Goal: Task Accomplishment & Management: Manage account settings

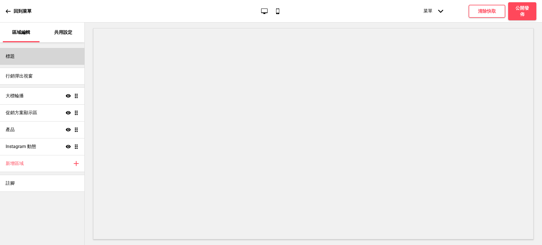
click at [39, 58] on div "標題" at bounding box center [42, 56] width 84 height 17
select select "Adobe Garamond Pro"
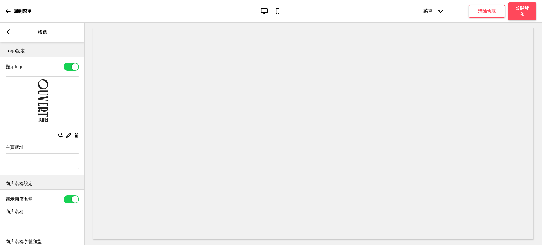
scroll to position [47, 0]
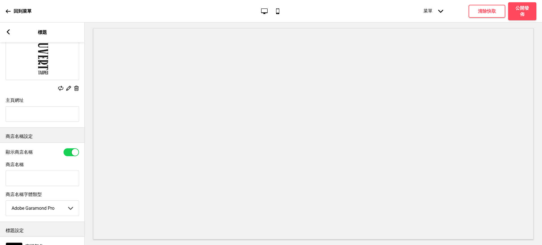
click at [47, 179] on input "商店名稱" at bounding box center [42, 179] width 73 height 16
paste input "OUVERT SEOUL"
type input "OUVERT SEOUL"
click at [7, 33] on rect at bounding box center [8, 31] width 5 height 5
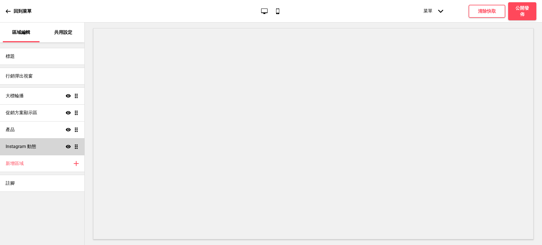
click at [70, 146] on icon at bounding box center [68, 146] width 5 height 3
click at [36, 166] on div "新增區域 加上" at bounding box center [42, 163] width 84 height 17
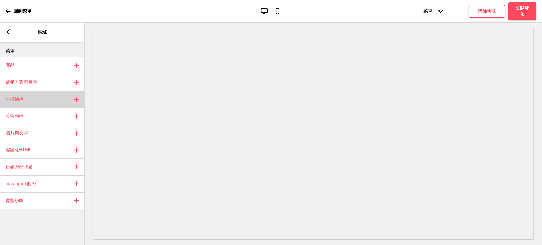
click at [45, 96] on div "大標輪播 加上" at bounding box center [42, 99] width 85 height 17
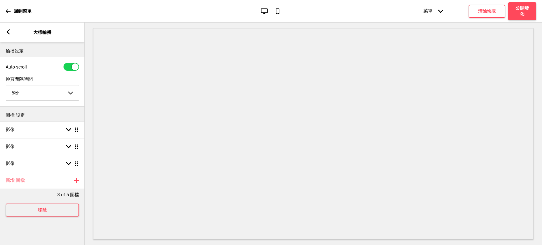
click at [10, 31] on rect at bounding box center [8, 31] width 5 height 5
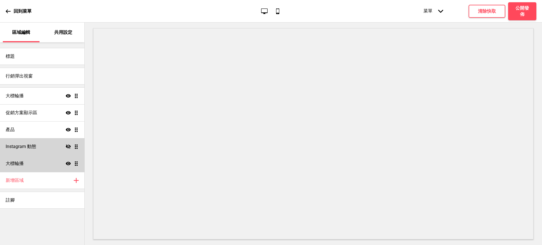
click at [29, 164] on div "大標輪播 顯示 拖曳" at bounding box center [42, 163] width 84 height 17
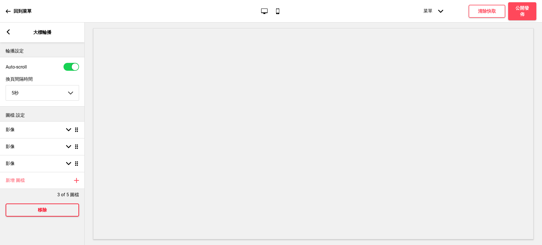
click at [43, 213] on h4 "移除" at bounding box center [42, 210] width 9 height 6
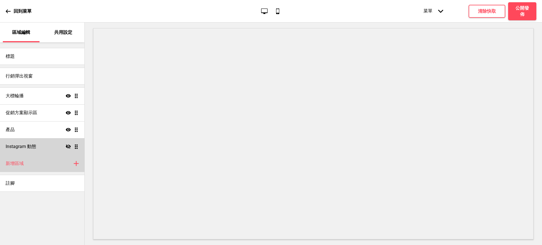
click at [23, 164] on h4 "新增區域" at bounding box center [15, 164] width 18 height 6
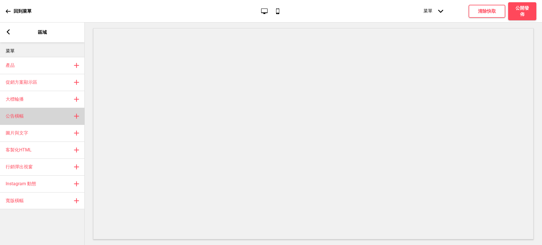
click at [26, 113] on div "公告橫幅 加上" at bounding box center [42, 116] width 85 height 17
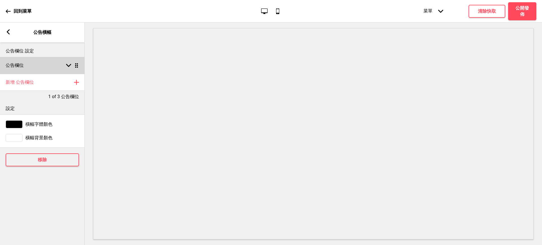
click at [37, 62] on div "公告欄位 箭頭down 拖曳" at bounding box center [42, 65] width 85 height 17
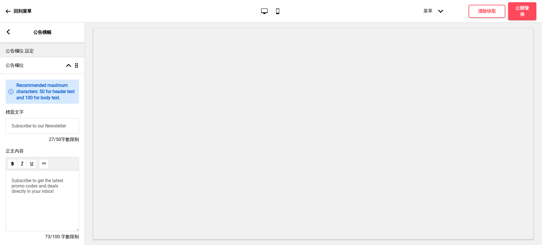
drag, startPoint x: 70, startPoint y: 127, endPoint x: 0, endPoint y: 125, distance: 70.0
click at [0, 125] on div "標題文字 Subscribe to our Newsletter 27/50字數限制" at bounding box center [42, 126] width 85 height 39
drag, startPoint x: 56, startPoint y: 196, endPoint x: 0, endPoint y: 171, distance: 61.5
click at [0, 172] on div "正文內容 Subscribe to get the latest promo codes and deals directly in your inbox! …" at bounding box center [42, 197] width 85 height 103
click at [12, 189] on span "拿鐵咖啡好喝 滑順濃郁1杯約$140以上 （可以分輕、中、重培）" at bounding box center [37, 186] width 50 height 17
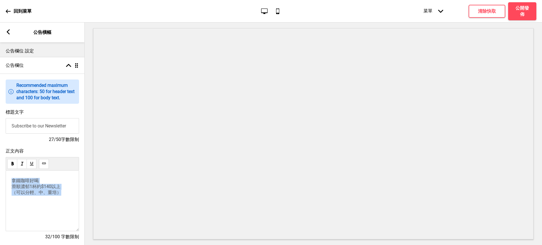
click at [0, 176] on div "正文內容 拿鐵咖啡好喝 滑順濃郁1杯約$140以上 （可以分輕、中、重培） 32/100 字數限制" at bounding box center [42, 197] width 85 height 103
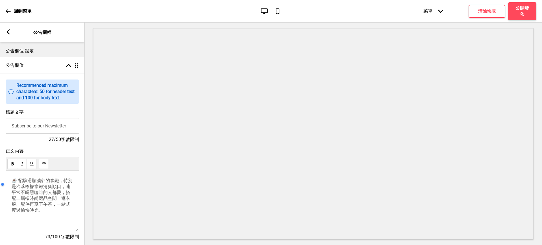
click at [12, 189] on div at bounding box center [27, 184] width 54 height 11
click at [47, 199] on span "☕ 招牌滑順濃郁的拿鐵，特別是冷萃檸檬拿鐵清爽順口，連平常不喝黑咖啡的人都愛；搭配二層樓時尚選品空間，逛衣服、配件再享下午茶，一站式度過愉快時光。" at bounding box center [42, 195] width 61 height 35
click at [13, 189] on span "☕ 招牌滑順濃郁的拿鐵，特別是冷萃檸檬拿鐵清爽順口，連平常不喝黑咖啡的人都愛；搭配二層樓時尚選品空間，逛衣服、配件再享下午茶，一站式度過愉快時光。" at bounding box center [42, 195] width 61 height 35
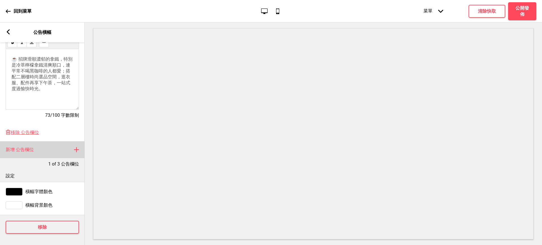
click at [30, 147] on h4 "新增 公告欄位" at bounding box center [20, 150] width 28 height 6
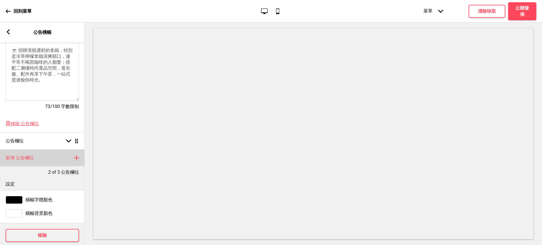
click at [41, 166] on div "新增 公告欄位 加上" at bounding box center [42, 158] width 85 height 17
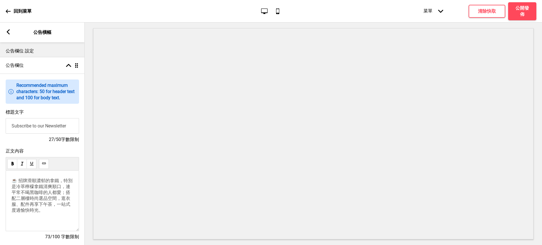
scroll to position [47, 0]
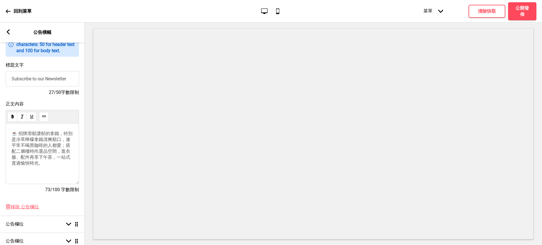
click at [67, 136] on p "☕ 招牌滑順濃郁的拿鐵，特別是冷萃檸檬拿鐵清爽順口，連平常不喝黑咖啡的人都愛；搭配二層樓時尚選品空間，逛衣服、配件再享下午茶，一站式度過愉快時光。" at bounding box center [43, 149] width 62 height 36
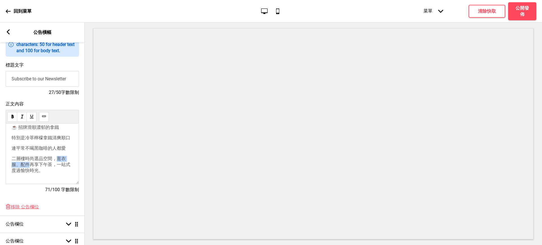
drag, startPoint x: 56, startPoint y: 136, endPoint x: 31, endPoint y: 140, distance: 25.4
click at [31, 156] on span "二層樓時尚選品空間，逛衣服、配件再享下午茶，一站式度過愉快時光。" at bounding box center [41, 164] width 59 height 17
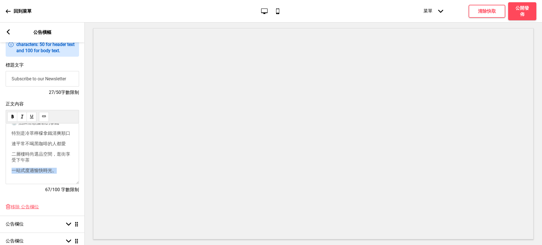
drag, startPoint x: 13, startPoint y: 155, endPoint x: 56, endPoint y: 153, distance: 43.2
click at [56, 168] on span "一站式度過愉快時光。" at bounding box center [34, 170] width 45 height 5
drag, startPoint x: 52, startPoint y: 153, endPoint x: 57, endPoint y: 153, distance: 4.8
click at [57, 168] on p "一站式度過愉快時光。" at bounding box center [43, 171] width 62 height 6
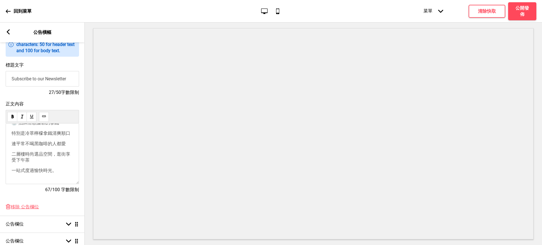
click at [13, 152] on span "二層樓時尚選品空間，逛街享受下午茶" at bounding box center [41, 157] width 59 height 11
click at [44, 152] on p "二層樓時尚選品空間，逛街後享受下午茶" at bounding box center [43, 158] width 62 height 12
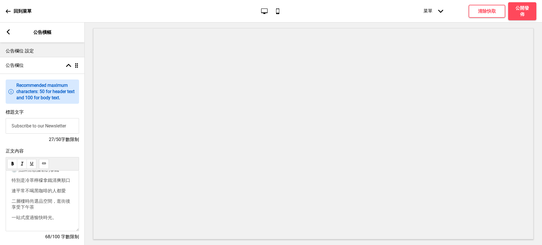
scroll to position [46, 0]
drag, startPoint x: 51, startPoint y: 197, endPoint x: 58, endPoint y: 197, distance: 7.1
click at [58, 215] on p "一站式度過愉快時光。" at bounding box center [43, 218] width 62 height 6
click at [45, 199] on p "二層樓時尚選品空間，逛街後享受下午茶" at bounding box center [43, 205] width 62 height 12
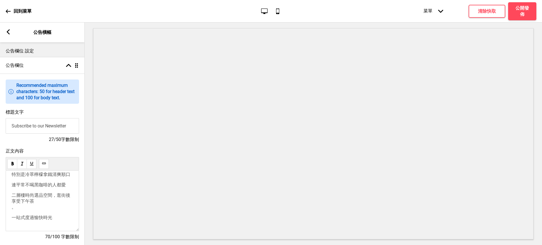
scroll to position [53, 0]
click at [12, 193] on span "二層樓時尚選品空間，逛街後享受下午茶 。" at bounding box center [41, 201] width 59 height 17
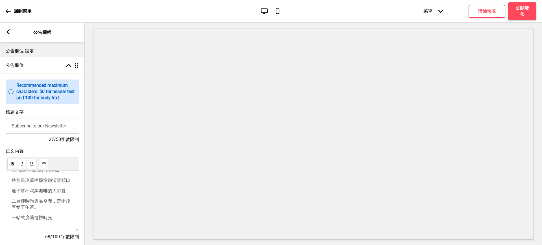
scroll to position [46, 0]
drag, startPoint x: 58, startPoint y: 194, endPoint x: 11, endPoint y: 196, distance: 47.2
click at [11, 196] on div "☕ 招牌滑順濃郁的拿鐵 特別是冷萃檸檬拿鐵清爽順口 連平常不喝黑咖啡的人都愛 二層樓時尚選品空間，逛街後享受下午茶。 一站式度過愉快時光" at bounding box center [42, 201] width 73 height 61
click at [49, 128] on input "Subscribe to our Newsletter" at bounding box center [42, 126] width 73 height 16
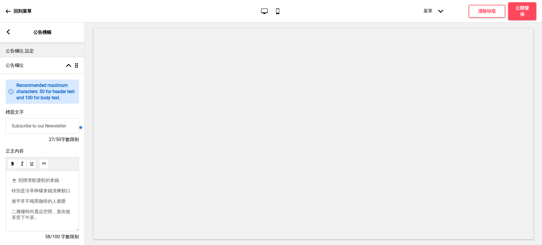
paste input "一站式度過愉快時光"
type input "一站式度過愉快時光"
click at [47, 209] on p "二層樓時尚選品空間，逛街後享受下午茶。" at bounding box center [43, 215] width 62 height 12
click at [56, 209] on span "二層樓時尚選品空間，逛街後享受下午茶" at bounding box center [41, 214] width 59 height 11
drag, startPoint x: 56, startPoint y: 193, endPoint x: 57, endPoint y: 187, distance: 6.3
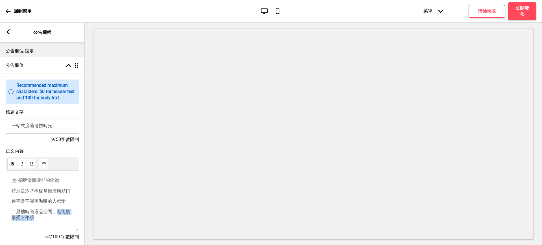
click at [57, 209] on p "二層樓時尚選品空間，逛街後享受下午茶" at bounding box center [43, 215] width 62 height 12
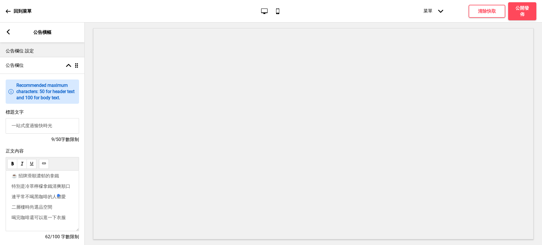
click at [38, 215] on p "喝完咖啡還可以逛一下衣服" at bounding box center [43, 218] width 62 height 6
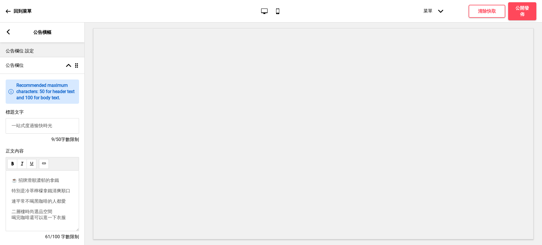
scroll to position [41, 0]
click at [32, 209] on p "二層樓時尚選品空間 喝完咖啡還可以逛一下衣服" at bounding box center [43, 215] width 62 height 12
click at [11, 183] on div "☕ 招牌滑順濃郁的拿鐵 特別是冷萃檸檬拿鐵清爽順口 連平常不喝黑咖啡的人都愛 二層樓時尚選品空間 喝完咖啡還可以逛一下衣服" at bounding box center [42, 201] width 73 height 61
click at [12, 209] on span "二層樓時尚選品空間 喝完咖啡還可以逛一下衣服" at bounding box center [39, 214] width 54 height 11
click at [63, 209] on p "同一棟還有時尚選品空間 喝完咖啡可以逛一下衣服" at bounding box center [43, 215] width 62 height 12
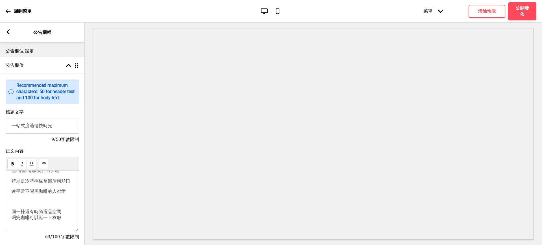
click at [65, 209] on p "同一棟還有時尚選品空間 喝完咖啡可以逛一下衣服" at bounding box center [43, 215] width 62 height 12
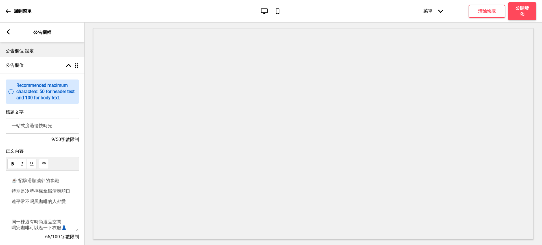
scroll to position [62, 0]
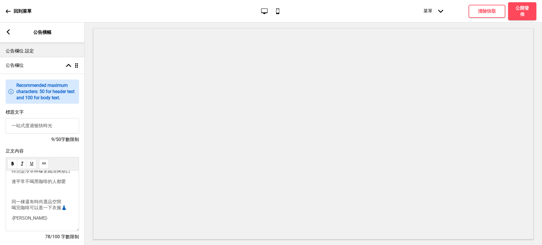
click at [39, 216] on p "-Nicole Chu-" at bounding box center [43, 218] width 62 height 5
drag, startPoint x: 39, startPoint y: 190, endPoint x: 11, endPoint y: 192, distance: 27.7
click at [11, 192] on div "☕ 招牌滑順濃郁的拿鐵 特別是冷萃檸檬拿鐵清爽順口 連平常不喝黑咖啡的人都愛 ﻿ 同一棟還有時尚選品空間 喝完咖啡可以逛一下衣服👗 -Nicole Chu-" at bounding box center [42, 201] width 73 height 61
click at [43, 166] on use at bounding box center [44, 163] width 4 height 4
click at [66, 180] on span "同一棟還有時尚選品空間 喝完咖啡可以逛一下衣服👗" at bounding box center [39, 177] width 55 height 11
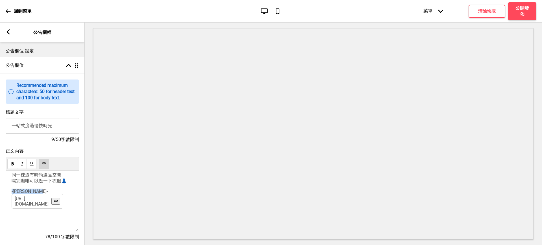
drag, startPoint x: 51, startPoint y: 189, endPoint x: 4, endPoint y: 190, distance: 47.1
click at [4, 190] on div "正文內容 ☕ 招牌滑順濃郁的拿鐵 特別是冷萃檸檬拿鐵清爽順口 連平常不喝黑咖啡的人都愛 ﻿ 同一棟還有時尚選品空間 喝完咖啡可以逛一下衣服👗 ﻿ -Nicol…" at bounding box center [42, 197] width 85 height 103
click at [52, 189] on p "﻿ -Nicole Chu- https://maps.app.goo.gl/HuAgPWaFJk7iqM2V9" at bounding box center [43, 205] width 62 height 32
click at [45, 168] on button at bounding box center [44, 164] width 10 height 10
click at [28, 189] on span "-Nicole Chu-" at bounding box center [30, 191] width 36 height 5
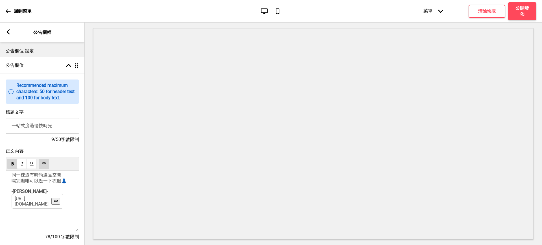
click at [46, 159] on div at bounding box center [42, 164] width 73 height 14
click at [45, 164] on use at bounding box center [44, 163] width 4 height 4
click at [33, 193] on p "﻿ -Nicole Chu-" at bounding box center [43, 205] width 62 height 32
click at [29, 189] on span "-Nicole Chu-" at bounding box center [30, 191] width 36 height 5
click at [31, 197] on link "https://maps.app.goo.gl/HuAgPWaFJk7iqM2V9" at bounding box center [32, 201] width 34 height 11
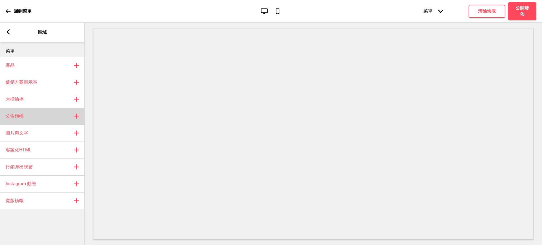
click at [37, 112] on div "公告橫幅 加上" at bounding box center [42, 116] width 85 height 17
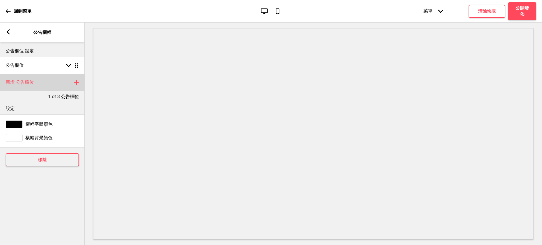
click at [38, 84] on div "新增 公告欄位 加上" at bounding box center [42, 82] width 85 height 17
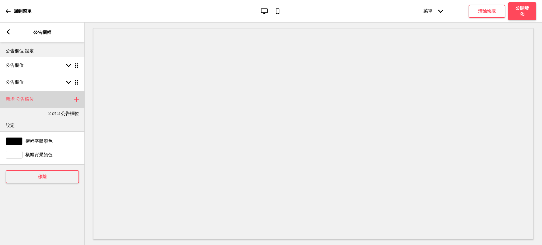
click at [38, 100] on div "新增 公告欄位 加上" at bounding box center [42, 99] width 85 height 17
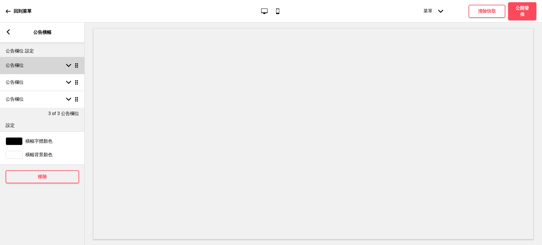
click at [49, 63] on div "公告欄位 箭頭down 拖曳" at bounding box center [42, 65] width 85 height 17
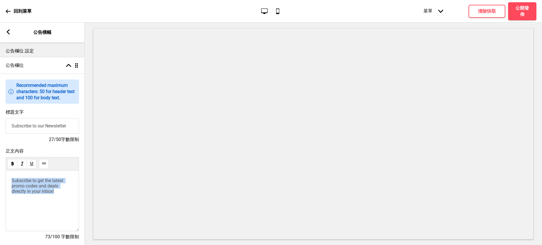
drag, startPoint x: 56, startPoint y: 194, endPoint x: 0, endPoint y: 175, distance: 59.5
click at [0, 175] on div "正文內容 Subscribe to get the latest promo codes and deals directly in your inbox! …" at bounding box center [42, 197] width 85 height 103
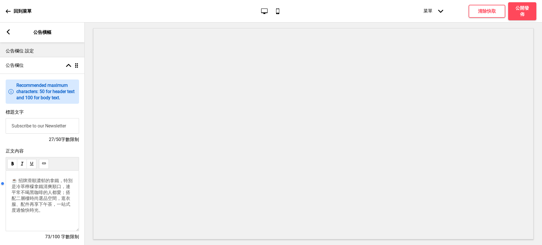
click at [14, 187] on div at bounding box center [27, 183] width 54 height 11
click at [13, 189] on span "☕ 招牌滑順濃郁的拿鐵，特別是冷萃檸檬拿鐵清爽順口，連平常不喝黑咖啡的人都愛；搭配二層樓時尚選品空間，逛衣服、配件再享下午茶，一站式度過愉快時光。" at bounding box center [42, 195] width 61 height 35
drag, startPoint x: 60, startPoint y: 183, endPoint x: 63, endPoint y: 183, distance: 2.9
click at [63, 183] on span "☕ 招牌滑順濃郁的拿鐵，特別是冷萃檸檬拿鐵清爽順口，連平常不喝黑咖啡的人都愛；搭配二層樓時尚選品空間，逛衣服、配件再享下午茶，一站式度過愉快時光。" at bounding box center [42, 195] width 61 height 35
click at [21, 199] on span "特別是冷萃檸檬拿鐵清爽順口，連平常不喝黑咖啡的人都愛；搭配二層樓時尚選品空間，逛衣服、配件再享下午茶，一站式度過愉快時光。" at bounding box center [41, 202] width 59 height 29
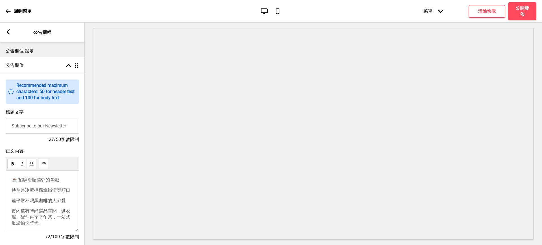
scroll to position [30, 0]
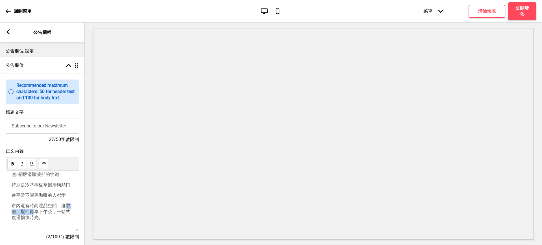
drag, startPoint x: 38, startPoint y: 199, endPoint x: 13, endPoint y: 201, distance: 24.6
click at [13, 203] on span "市內還有時尚選品空間，逛衣服、配件再享下午茶，一站式度過愉快時光。" at bounding box center [41, 211] width 59 height 17
drag, startPoint x: 48, startPoint y: 201, endPoint x: 49, endPoint y: 209, distance: 7.5
click at [49, 209] on p "市內還有時尚選品空間，逛街後享受下午茶，一站式度過愉快時光。" at bounding box center [43, 212] width 62 height 18
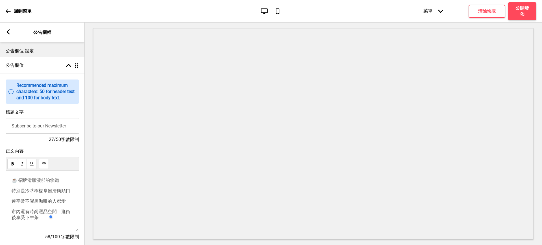
click at [15, 209] on span "市內還有時尚選品空間，逛街後享受下午茶" at bounding box center [41, 214] width 59 height 11
drag, startPoint x: 69, startPoint y: 126, endPoint x: 0, endPoint y: 117, distance: 69.6
click at [0, 117] on div "標題文字 Subscribe to our Newsletter 27/50字數限制" at bounding box center [42, 126] width 85 height 39
paste input "一站式度過愉快時光。"
type input "一站式度過愉快時光"
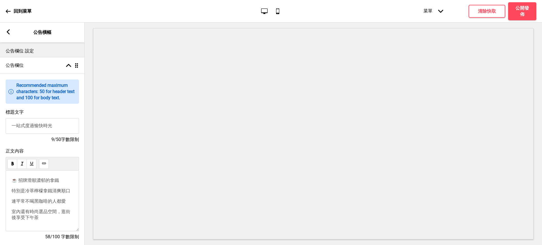
click at [61, 209] on span "室內還有時尚選品空間，逛街後享受下午茶" at bounding box center [41, 214] width 59 height 11
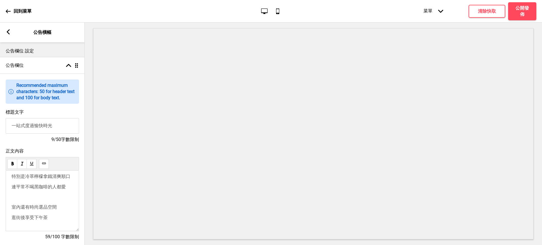
click at [25, 220] on span "逛街後享受下午茶" at bounding box center [30, 217] width 36 height 5
click at [32, 220] on span "逛街後可以優閒享受下午茶" at bounding box center [39, 217] width 54 height 5
click at [33, 220] on span "逛街後可以優閒享受下午茶" at bounding box center [39, 217] width 54 height 5
click at [68, 206] on div "☕ 招牌滑順濃郁的拿鐵 特別是冷萃檸檬拿鐵清爽順口 連平常不喝黑咖啡的人都愛 ﻿ 室內還有時尚選品空間 逛街後可以優閒享受下午茶" at bounding box center [42, 201] width 73 height 61
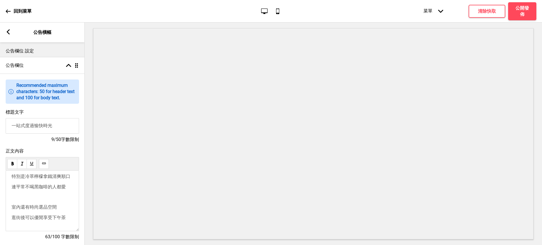
click at [65, 215] on span "逛街後可以優閒享受下午茶" at bounding box center [39, 217] width 54 height 5
click at [29, 216] on span "-Nocoles Chu-" at bounding box center [25, 218] width 27 height 5
drag, startPoint x: 49, startPoint y: 207, endPoint x: 0, endPoint y: 204, distance: 49.2
click at [0, 204] on div "正文內容 ☕ 招牌滑順濃郁的拿鐵 特別是冷萃檸檬拿鐵清爽順口 連平常不喝黑咖啡的人都愛 ﻿ 室內還有時尚選品空間 逛街後可以優閒享受下午茶 ﻿ -Nocole…" at bounding box center [42, 197] width 85 height 103
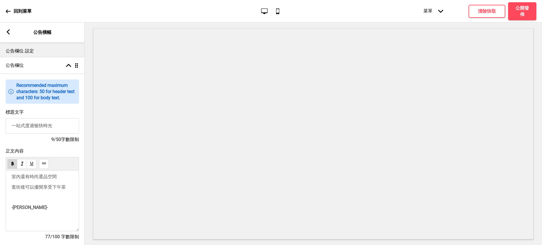
click at [45, 164] on use at bounding box center [44, 163] width 4 height 4
click at [46, 166] on button at bounding box center [44, 164] width 10 height 10
click at [74, 63] on div "箭頭up 拖曳" at bounding box center [71, 65] width 16 height 5
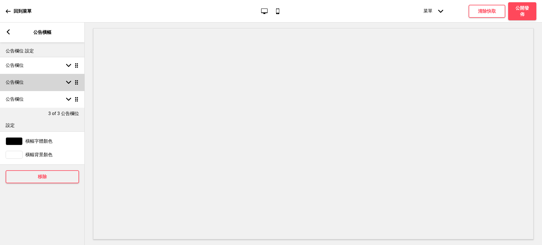
click at [68, 86] on div "公告欄位 箭頭down 拖曳" at bounding box center [42, 82] width 85 height 17
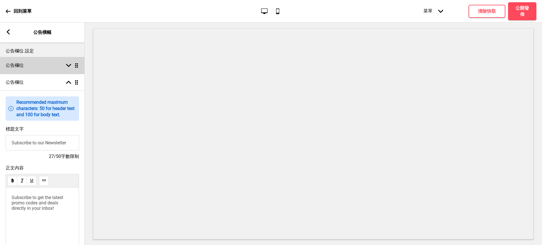
click at [60, 66] on div "公告欄位 箭頭down 拖曳" at bounding box center [42, 65] width 85 height 17
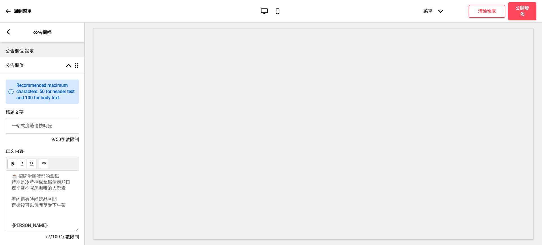
click at [60, 128] on input "一站式度過愉快時光" at bounding box center [42, 126] width 73 height 16
click at [13, 126] on input "一站式度過愉快時光" at bounding box center [42, 126] width 73 height 16
type input "一站式度過愉快時光"
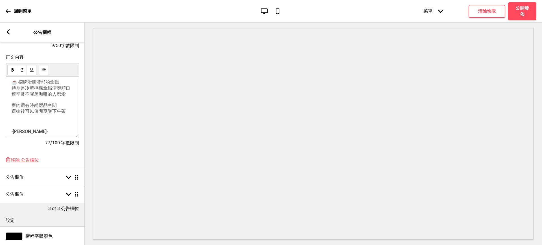
scroll to position [141, 0]
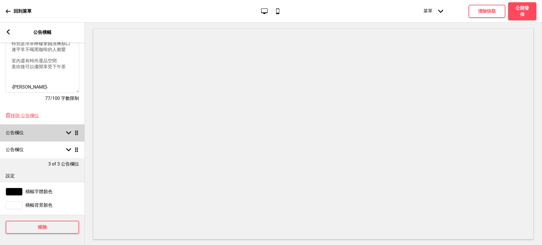
click at [51, 134] on div "公告欄位 箭頭down 拖曳" at bounding box center [42, 132] width 85 height 17
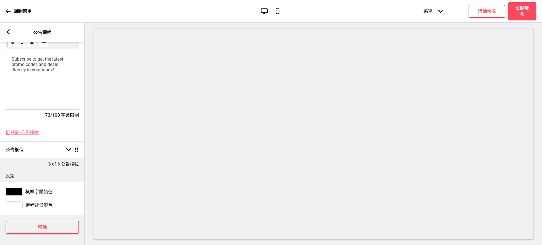
scroll to position [47, 0]
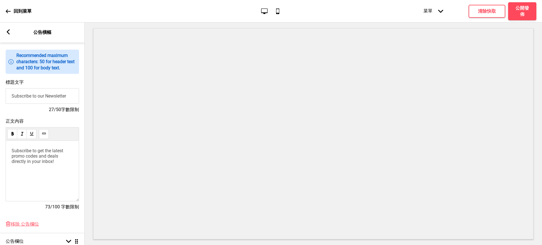
drag, startPoint x: 49, startPoint y: 96, endPoint x: 0, endPoint y: 92, distance: 48.7
click at [0, 92] on div "標題文字 Subscribe to our Newsletter 27/50字數限制" at bounding box center [42, 96] width 85 height 39
paste input "陽光灑落的落地窗咖啡廳"
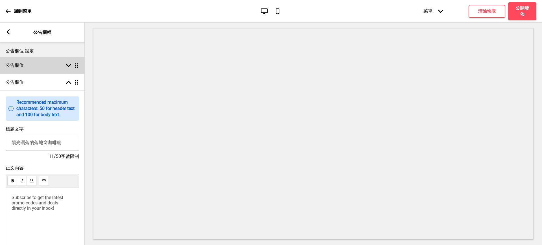
type input "陽光灑落的落地窗咖啡廳"
click at [59, 63] on div "公告欄位 箭頭down 拖曳" at bounding box center [42, 65] width 85 height 17
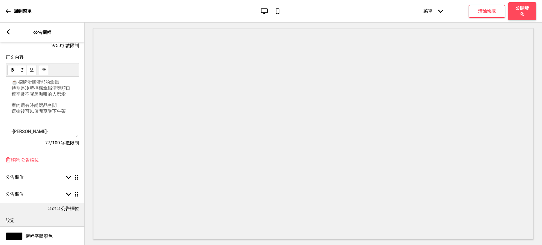
scroll to position [147, 0]
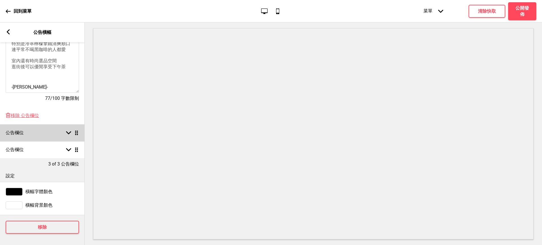
click at [61, 125] on div "公告欄位 箭頭down 拖曳" at bounding box center [42, 132] width 85 height 17
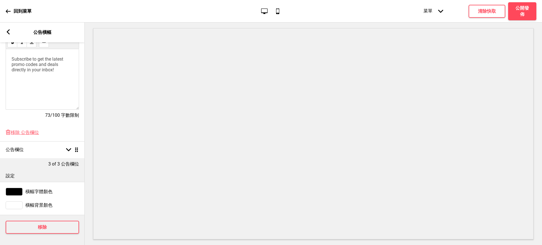
scroll to position [100, 0]
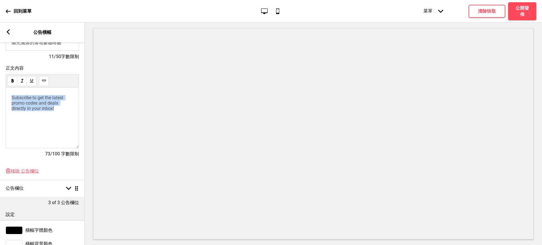
drag, startPoint x: 62, startPoint y: 114, endPoint x: 0, endPoint y: 94, distance: 64.8
click at [0, 94] on div "正文內容 Subscribe to get the latest promo codes and deals directly in your inbox! …" at bounding box center [42, 114] width 85 height 103
click at [46, 100] on p "Write something ﻿" at bounding box center [43, 97] width 62 height 5
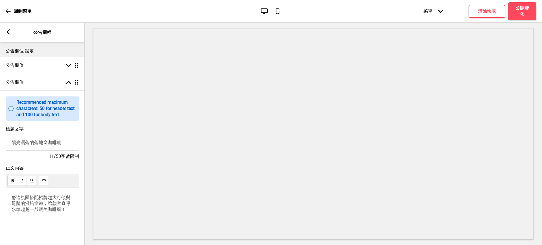
click at [13, 205] on span "舒適氛圍搭配招牌超大可頌與驚豔的淺培拿鐵，讓顧客直呼水準超越一般網美咖啡廳！" at bounding box center [41, 203] width 59 height 17
click at [66, 199] on span "舒適氛圍搭配招牌超大可頌與驚豔的淺培拿鐵，讓顧客直呼水準超越一般網美咖啡廳！" at bounding box center [41, 203] width 59 height 17
click at [67, 201] on p "舒適氛圍搭配招牌超大可頌" at bounding box center [43, 198] width 62 height 6
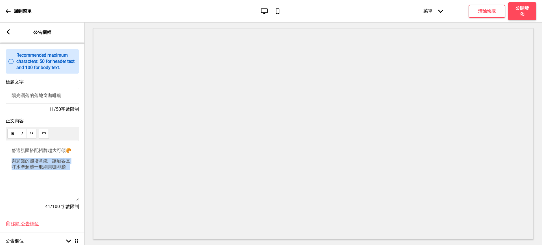
drag, startPoint x: 13, startPoint y: 164, endPoint x: 71, endPoint y: 170, distance: 58.7
click at [71, 170] on p "與驚豔的淺培拿鐵，讓顧客直呼水準超越一般網美咖啡廳！" at bounding box center [43, 164] width 62 height 12
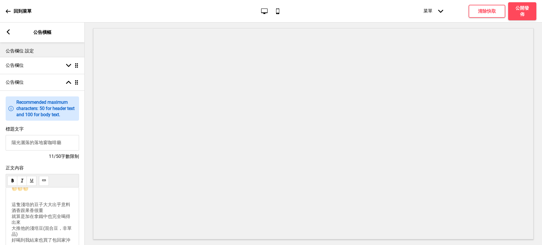
click at [30, 217] on p "📌 拿鐵 - White([PERSON_NAME]) 🌕🌕🌕🌕🌕 這隻淺培的豆子大大出乎意料 酒香跟果香很重 就算是加在拿鐵中也完全喝得出來 大推他的淺培豆…" at bounding box center [43, 209] width 62 height 69
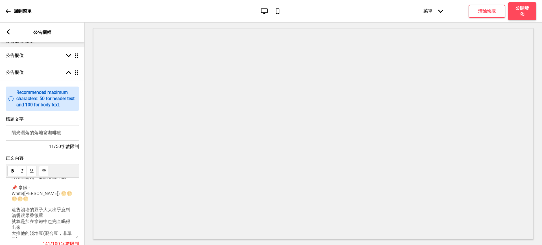
scroll to position [34, 0]
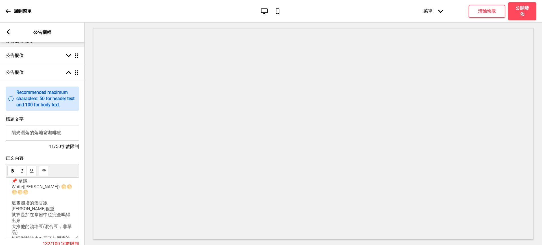
click at [27, 215] on p "📌 拿鐵 - White([PERSON_NAME]) 🌕🌕🌕🌕🌕 這隻淺培的酒香跟[PERSON_NAME]很重 就算是加在拿鐵中也完全喝得出來 大推他的淺…" at bounding box center [43, 209] width 62 height 63
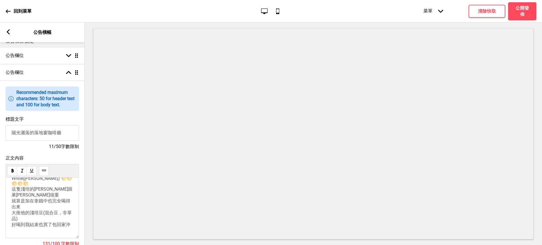
scroll to position [0, 0]
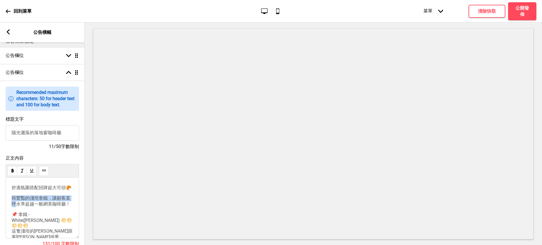
drag, startPoint x: 21, startPoint y: 212, endPoint x: 12, endPoint y: 207, distance: 9.9
click at [12, 207] on span "與驚豔的淺培拿鐵，讓顧客直呼水準超越一般網美咖啡廳！" at bounding box center [41, 201] width 59 height 11
drag, startPoint x: 14, startPoint y: 209, endPoint x: 66, endPoint y: 205, distance: 52.6
click at [66, 201] on p "水準超越一般網美咖啡廳！" at bounding box center [43, 199] width 62 height 6
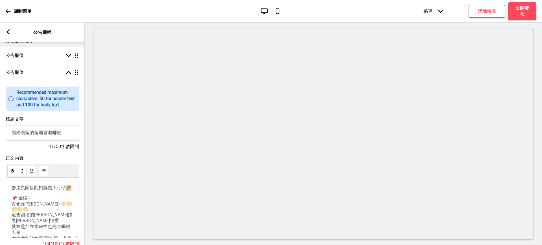
drag, startPoint x: 17, startPoint y: 196, endPoint x: 13, endPoint y: 196, distance: 3.7
click at [13, 190] on span "舒適氛圍搭配招牌超大可頌🥐" at bounding box center [42, 187] width 60 height 5
click at [12, 190] on span "舒適氛圍搭配招牌超大可頌" at bounding box center [39, 187] width 54 height 5
click at [13, 190] on span "🥐舒適氛圍搭配招牌超大可頌" at bounding box center [42, 187] width 60 height 5
click at [23, 203] on div "🥐舒適氛圍搭配招牌超大可頌 📌 拿鐵 - White([PERSON_NAME]) 🌕🌕🌕🌕🌕 這隻淺培的酒香跟果香很重 就算是加在拿鐵中也完全喝得出來 大推…" at bounding box center [43, 219] width 62 height 69
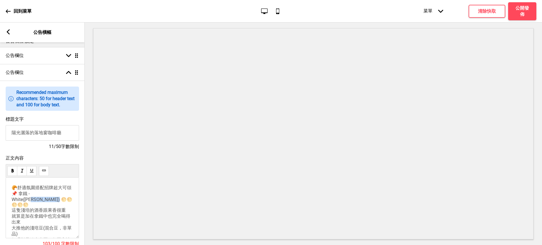
drag, startPoint x: 56, startPoint y: 205, endPoint x: 58, endPoint y: 209, distance: 4.9
click at [58, 209] on p "🥐舒適氛圍搭配招牌超大可頌 📌 拿鐵 - White([PERSON_NAME]) 🌕🌕🌕🌕🌕 這隻淺培的酒香跟果香很重 就算是加在拿鐵中也完全喝得出來 大推…" at bounding box center [43, 214] width 62 height 58
drag, startPoint x: 62, startPoint y: 135, endPoint x: 0, endPoint y: 134, distance: 61.5
click at [0, 134] on div "標題文字 陽光灑落的落地窗咖啡廳 11/50字數限制" at bounding box center [42, 133] width 85 height 39
click at [28, 196] on p "🥐舒適氛圍搭配招牌超大可頌 📌 拿鐵 - White([PERSON_NAME]) 這隻淺培的酒香跟果香很重 就算是加在拿鐵中也完全喝得出來 大推他的淺培豆(…" at bounding box center [43, 211] width 62 height 53
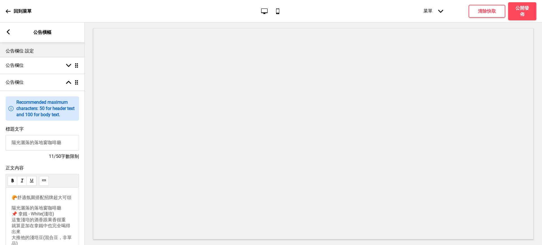
drag, startPoint x: 66, startPoint y: 147, endPoint x: 6, endPoint y: 143, distance: 60.2
click at [6, 143] on input "陽光灑落的落地窗咖啡廳" at bounding box center [42, 143] width 73 height 16
type input "超乎預期的美麗咖啡廳"
click at [30, 144] on input "超乎預期的美麗咖啡廳" at bounding box center [42, 143] width 73 height 16
click at [44, 199] on span "🥐舒適氛圍搭配招牌超大可頌" at bounding box center [42, 197] width 60 height 5
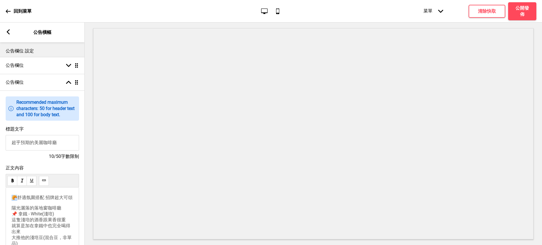
drag, startPoint x: 15, startPoint y: 198, endPoint x: 6, endPoint y: 198, distance: 8.8
click at [6, 198] on div "🥐舒適氛圍搭配 招牌超大可頌 陽光灑落的落地窗咖啡廳 📌 拿鐵 - White(淺培) 這隻淺培的酒香跟果香很重 就算是加在拿鐵中也完全喝得出來 大推他的淺培…" at bounding box center [42, 218] width 73 height 61
click at [38, 198] on span "舒適氛圍搭配 招牌超大可頌" at bounding box center [39, 197] width 55 height 5
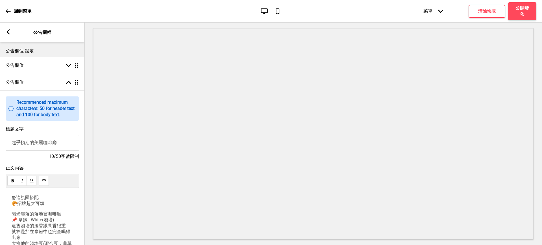
click at [12, 206] on span "舒適氛圍搭配 🥐招牌超大可頌" at bounding box center [28, 200] width 33 height 11
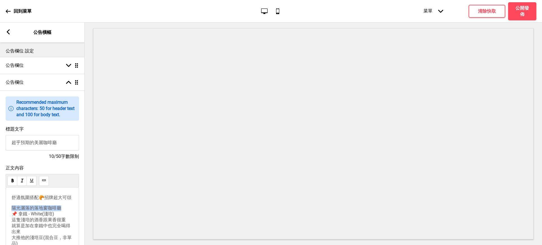
drag, startPoint x: 57, startPoint y: 218, endPoint x: 12, endPoint y: 218, distance: 44.6
click at [12, 218] on p "陽光灑落的落地窗咖啡廳 📌 拿鐵 - White(淺培) 這隻淺培的酒香跟果香很重 就算是加在拿鐵中也完全喝得出來 大推他的淺培豆(混合豆，非單品) 好喝到我…" at bounding box center [43, 228] width 62 height 47
drag, startPoint x: 67, startPoint y: 145, endPoint x: 0, endPoint y: 147, distance: 66.6
click at [0, 147] on div "標題文字 超乎預期的美麗咖啡廳 10/50字數限制" at bounding box center [42, 143] width 85 height 39
paste input "陽光灑落的落地"
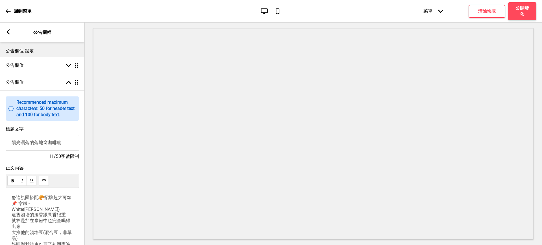
drag, startPoint x: 29, startPoint y: 145, endPoint x: 11, endPoint y: 143, distance: 18.2
click at [11, 143] on input "陽光灑落的落地窗咖啡廳" at bounding box center [42, 143] width 73 height 16
click at [50, 144] on input "陽光灑落的落地窗咖啡廳" at bounding box center [42, 143] width 73 height 16
type input "陽光灑落的落地窗咖啡廳"
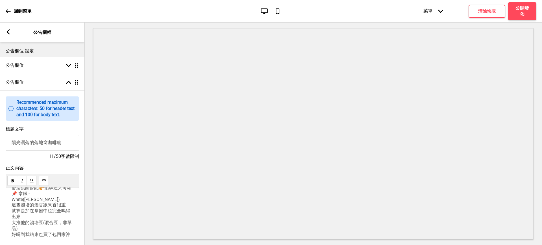
click at [43, 223] on p "舒適氛圍搭配🥐招牌超大可頌 📌 拿鐵 - White([PERSON_NAME]) 這隻淺培的酒香跟果香很重 就算是加在拿鐵中也完全喝得出來 大推他的淺培豆(…" at bounding box center [43, 211] width 62 height 53
click at [19, 225] on span "舒適氛圍搭配🥐招牌超大可頌 📌 拿鐵 - White([PERSON_NAME]) 這隻淺培的酒香跟果香很重 就算是加在拿鐵中也完全喝得出來 大推他的淺培豆(…" at bounding box center [42, 205] width 60 height 63
drag, startPoint x: 34, startPoint y: 226, endPoint x: 8, endPoint y: 227, distance: 26.3
click at [8, 227] on div "舒適氛圍搭配🥐招牌超大可頌 📌 拿鐵 - White([PERSON_NAME]) 這隻淺培的酒香跟果香很重 就算是加在拿鐵中也完全喝得出來 大推他的淺培豆(…" at bounding box center [42, 218] width 73 height 61
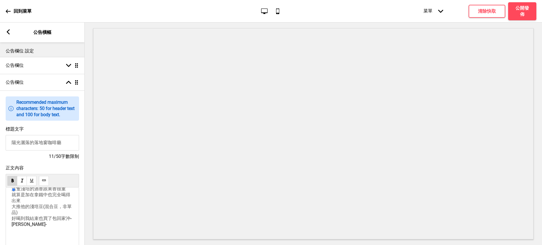
click at [46, 179] on button at bounding box center [44, 181] width 10 height 10
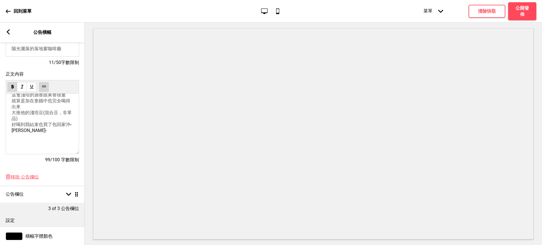
scroll to position [141, 0]
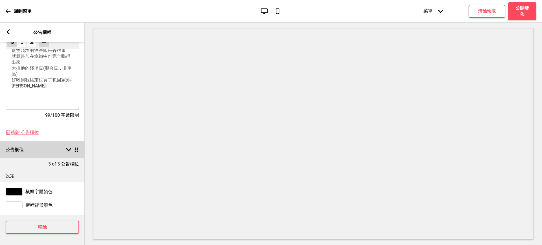
click at [60, 151] on div "公告欄位 箭頭down 拖曳" at bounding box center [42, 149] width 85 height 17
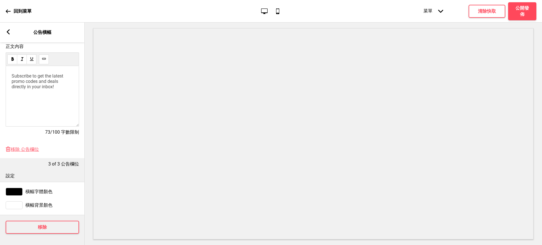
scroll to position [92, 0]
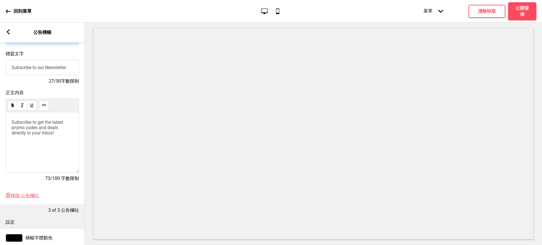
drag, startPoint x: 71, startPoint y: 66, endPoint x: 0, endPoint y: 63, distance: 70.6
click at [0, 63] on div "標題文字 Subscribe to our Newsletter 27/50字數限制" at bounding box center [42, 67] width 85 height 39
paste input "八倍大可頌，慶生聚會最吸睛！"
click at [68, 68] on input "八倍大可頌，慶生聚會最吸睛！" at bounding box center [42, 68] width 73 height 16
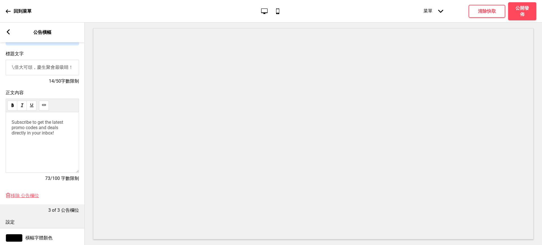
type input "八倍大可頌，慶生聚會最吸睛！"
drag, startPoint x: 63, startPoint y: 134, endPoint x: 3, endPoint y: 119, distance: 61.8
click at [3, 119] on div "正文內容 Subscribe to get the latest promo codes and deals directly in your inbox! …" at bounding box center [42, 138] width 85 height 103
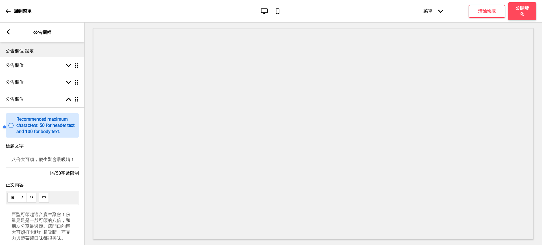
click at [12, 224] on span "巨型可頌超適合慶生聚會！份量足足是一般可頌的八倍，和朋友分享最過癮。店門口的巨大可頌打卡點也超吸睛，巧克力與藍莓醬口味都很美味。" at bounding box center [41, 226] width 59 height 29
click at [12, 216] on span "巨型可頌超適合慶生聚會！份量足足是一般可頌的八倍，和朋友分享最過癮。店門口的巨大可頌打卡點也超吸睛，巧克力與藍莓醬口味都很美味。" at bounding box center [41, 226] width 59 height 29
click at [21, 225] on span "🥐巨型可頌超適合慶生聚會！份量足足是一般可頌的八倍，和朋友分享最過癮。店門口的巨大可頌打卡點也超吸睛，巧克力與藍莓醬口味都很美味。" at bounding box center [42, 226] width 60 height 29
click at [28, 222] on span "份量足足是一般可頌的八倍，和朋友分享最過癮。店門口的巨大可頌打卡點也超吸睛，巧克力與藍莓醬口味都很美味。" at bounding box center [41, 233] width 59 height 23
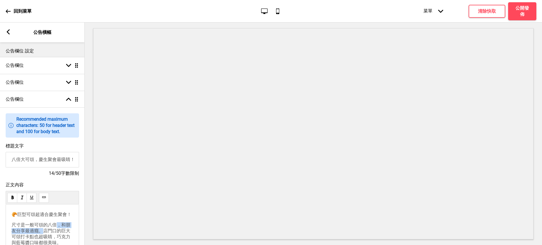
drag, startPoint x: 47, startPoint y: 219, endPoint x: 56, endPoint y: 214, distance: 10.5
click at [56, 222] on span "尺寸是一般可頌的八倍，和朋友分享最過癮。店門口的巨大可頌打卡點也超吸睛，巧克力與藍莓醬口味都很美味。" at bounding box center [41, 233] width 59 height 23
click at [25, 233] on span "店門口的巨大可頌打卡點也超吸睛，巧克力與藍莓醬口味都很美味。" at bounding box center [41, 241] width 59 height 17
drag, startPoint x: 29, startPoint y: 234, endPoint x: 13, endPoint y: 233, distance: 16.4
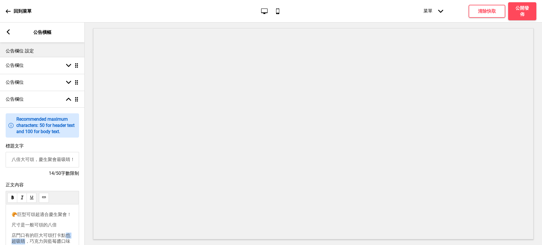
click at [13, 233] on span "店門口有的巨大可頌打卡點也超吸睛，巧克力與藍莓醬口味都很美味。" at bounding box center [41, 241] width 59 height 17
click at [66, 243] on p "巧克力與藍莓醬口味都很美味。" at bounding box center [43, 249] width 62 height 12
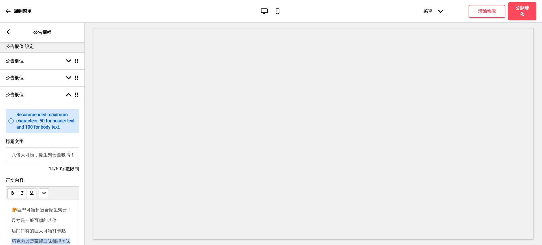
drag, startPoint x: 16, startPoint y: 231, endPoint x: 13, endPoint y: 228, distance: 5.0
click at [13, 239] on p "巧克力與藍莓醬口味都很美味" at bounding box center [43, 242] width 62 height 6
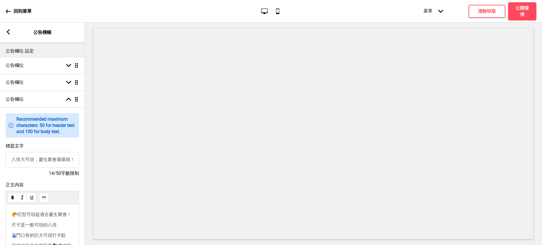
scroll to position [41, 0]
click at [25, 243] on span "可頌的巧克力跟藍莓🫐醬都很美味😋" at bounding box center [42, 248] width 60 height 11
click at [44, 243] on p "巧克力跟藍莓🫐醬都很美味😋" at bounding box center [43, 246] width 62 height 6
drag, startPoint x: 21, startPoint y: 228, endPoint x: 14, endPoint y: 228, distance: 7.1
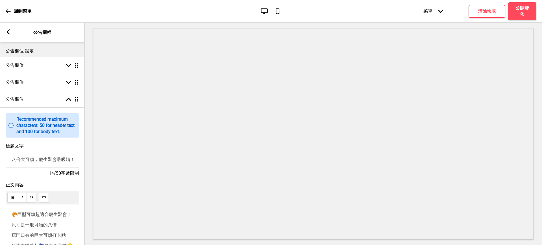
click at [14, 243] on p "巧克力跟藍莓🫐醬都很美味😋" at bounding box center [43, 246] width 62 height 6
click at [24, 243] on span "巧克力跟藍莓🫐醬都很美味" at bounding box center [39, 245] width 55 height 5
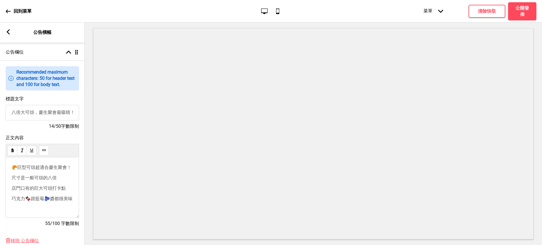
scroll to position [94, 0]
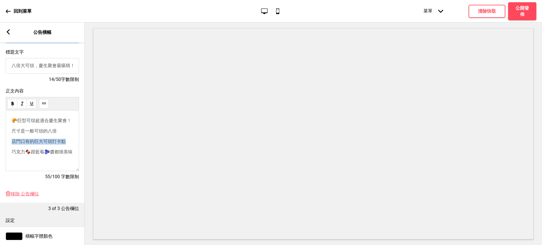
drag, startPoint x: 67, startPoint y: 152, endPoint x: 10, endPoint y: 152, distance: 56.4
click at [10, 152] on div "🥐巨型可頌超適合慶生聚會！ 尺寸是一般可頌的八倍 店門口有的巨大可頌打卡點 巧克力🍫跟藍莓🫐醬都很美味" at bounding box center [42, 141] width 73 height 61
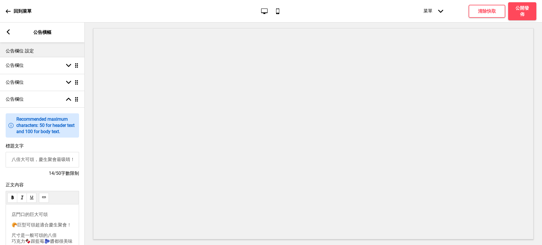
scroll to position [0, 2]
drag, startPoint x: 60, startPoint y: 160, endPoint x: 75, endPoint y: 159, distance: 15.3
click at [75, 159] on input "八倍大可頌，慶生聚會最吸睛！" at bounding box center [42, 160] width 73 height 16
click at [61, 216] on p "店門口的巨大可頌" at bounding box center [43, 215] width 62 height 6
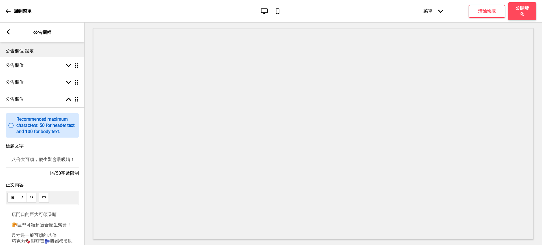
click at [49, 216] on span "店門口的巨大可頌吸睛！" at bounding box center [37, 214] width 50 height 5
click at [49, 217] on span "店門口的巨大可頌超吸睛！" at bounding box center [39, 214] width 54 height 5
drag, startPoint x: 15, startPoint y: 228, endPoint x: 11, endPoint y: 228, distance: 3.7
click at [11, 228] on div "店門口的巨大可頌超吸睛！ 🥐巨型可頌超適合慶生聚會！ 尺寸是一般可頌的八倍 巧克力🍫跟藍莓🫐醬都很美味" at bounding box center [42, 235] width 73 height 61
click at [47, 217] on span "店門口的巨大可頌超吸睛！" at bounding box center [39, 214] width 54 height 5
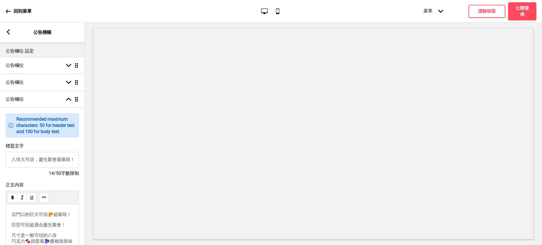
click at [12, 228] on span "巨型可頌超適合慶生聚會！" at bounding box center [39, 224] width 54 height 5
click at [56, 234] on span "店內的巨型可頌適合慶生聚會！" at bounding box center [39, 227] width 54 height 11
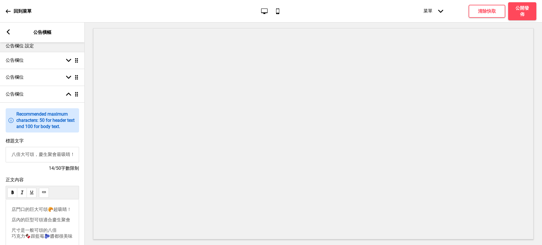
click at [39, 155] on input "八倍大可頌，慶生聚會最吸睛！" at bounding box center [42, 155] width 73 height 16
click at [57, 155] on input "八倍大可頌，慶生聚會最吸睛！" at bounding box center [42, 155] width 73 height 16
type input "八倍大可頌，慶生聚會必點最吸睛！"
click at [56, 79] on div "公告欄位 箭頭down 拖曳" at bounding box center [42, 77] width 85 height 17
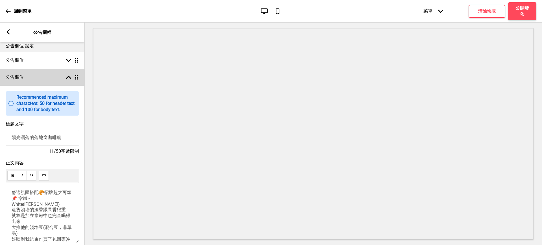
scroll to position [0, 0]
drag, startPoint x: 63, startPoint y: 137, endPoint x: 0, endPoint y: 137, distance: 63.2
click at [0, 137] on div "標題文字 陽光灑落的落地窗咖啡廳 11/50字數限制" at bounding box center [42, 138] width 85 height 39
paste input "來自韓國的網美"
click at [43, 138] on input "來自韓國的網美咖啡廳" at bounding box center [42, 138] width 73 height 16
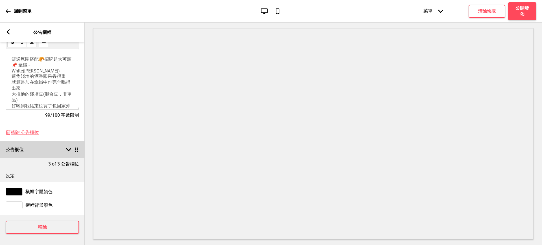
scroll to position [147, 0]
type input "來自韓國的精緻咖啡廳"
click at [44, 141] on div "公告欄位 箭頭down 拖曳" at bounding box center [42, 149] width 85 height 17
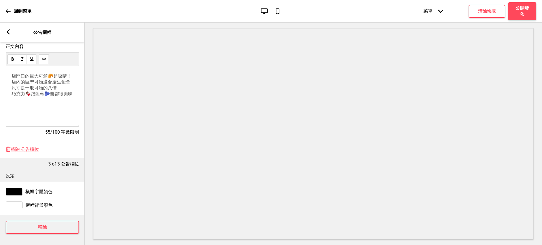
scroll to position [6, 0]
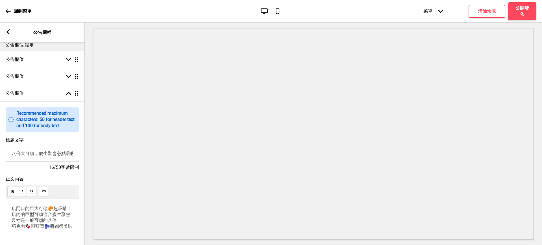
click at [32, 155] on input "八倍大可頌，慶生聚會必點最吸睛！" at bounding box center [42, 154] width 73 height 16
drag, startPoint x: 34, startPoint y: 155, endPoint x: 5, endPoint y: 155, distance: 28.8
click at [5, 155] on div "標題文字 八倍大可頌，慶生聚會必點最吸睛！ 16/50字數限制" at bounding box center [42, 154] width 85 height 39
paste input "八倍大可頌"
click at [40, 157] on input "慶生聚會必點:八倍大巨型可頌" at bounding box center [42, 154] width 73 height 16
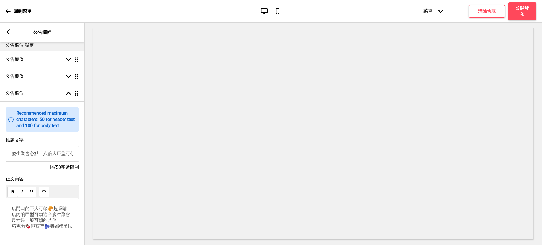
type input "慶生聚會必點：八倍大巨型可頌"
click at [38, 210] on span "店門口的巨大可頌🥐超吸睛！ 店內的巨型可頌適合慶生聚會 尺寸是一般可頌的八倍 巧克力🍫跟藍莓🫐醬都很美味" at bounding box center [42, 217] width 61 height 23
click at [52, 212] on span "店門口的可頌造型大卡點🥐超吸睛！ 店內的巨型可頌適合慶生聚會 尺寸是一般可頌的八倍 巧克力🍫跟藍莓🫐醬都很美味" at bounding box center [42, 220] width 61 height 29
click at [42, 224] on span "店門口的可頌造型打卡點🥐超吸睛！ 店內的巨型可頌適合慶生聚會 尺寸是一般可頌的八倍 巧克力🍫跟藍莓🫐醬都很美味" at bounding box center [42, 220] width 61 height 29
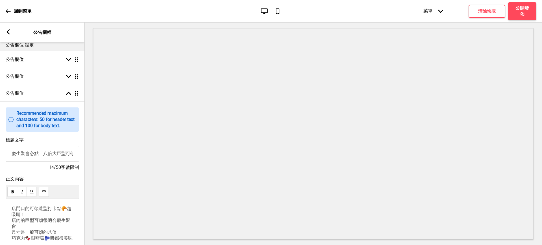
click at [26, 224] on p "店門口的可頌造型打卡點🥐超吸睛！ 店內的巨型可頌很適合慶生聚會 尺寸是一般可頌的八倍 巧克力🍫跟藍莓🫐醬都很美味" at bounding box center [43, 224] width 62 height 36
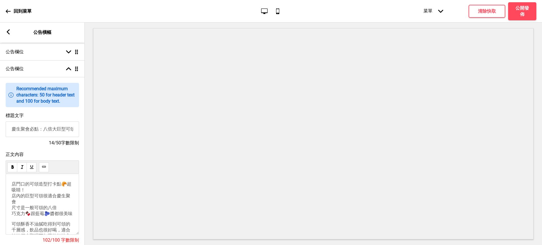
scroll to position [47, 0]
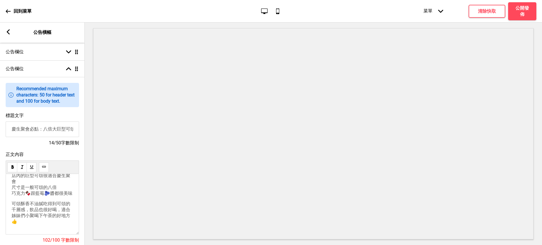
click at [34, 201] on p "可頌酥香不油膩吃得到可頌的千層感，飲品也很好喝，適合姊妹們小聚喝下午茶的好地方👍" at bounding box center [43, 212] width 62 height 23
drag, startPoint x: 57, startPoint y: 197, endPoint x: 16, endPoint y: 202, distance: 41.0
click at [16, 202] on span "可頌酥香不油膩吃得到可頌的千層感，飲品也很好喝，適合姊妹們小聚喝下午茶的好地方👍" at bounding box center [41, 212] width 59 height 23
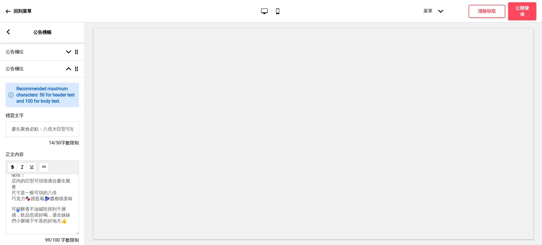
click at [21, 207] on span "可頌酥香不油膩吃得到千層感，飲品也很好喝，適合姊妹們小聚喝下午茶的好地方👍" at bounding box center [41, 215] width 59 height 17
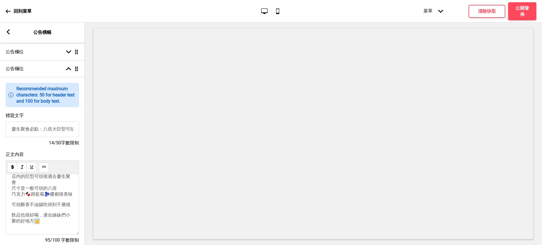
drag, startPoint x: 38, startPoint y: 224, endPoint x: 43, endPoint y: 224, distance: 5.1
click at [43, 224] on span "飲品也很好喝，適合姊妹們小聚的好地方👍" at bounding box center [41, 217] width 59 height 11
click at [23, 206] on p "可頌酥香不油膩吃得到千層感" at bounding box center [43, 205] width 62 height 6
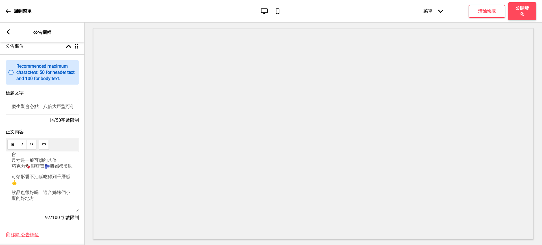
scroll to position [41, 0]
click at [11, 194] on div "店門口的可頌造型打卡點🥐超吸睛！ 店內的巨型可頌很適合慶生聚會 尺寸是一般可頌的八倍 巧克力🍫跟藍莓🫐醬都很美味 可頌酥香不油膩吃得到千層感 👍 飲品也很好喝…" at bounding box center [42, 182] width 73 height 61
click at [13, 185] on span "可頌酥香不油膩吃得到千層感 👍" at bounding box center [41, 179] width 59 height 11
click at [16, 185] on p "可頌酥香不油膩吃得到千層感👍" at bounding box center [43, 179] width 62 height 11
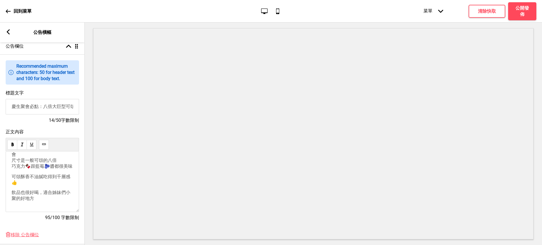
click at [34, 190] on p "飲品也很好喝，適合姊妹們小聚的好地方" at bounding box center [43, 196] width 62 height 12
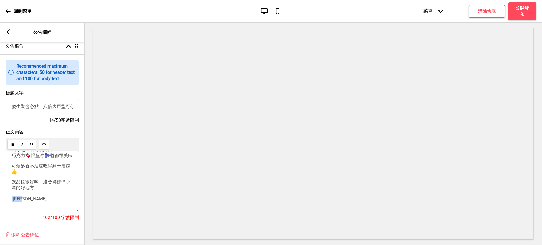
drag, startPoint x: 34, startPoint y: 183, endPoint x: 6, endPoint y: 182, distance: 27.9
click at [6, 182] on div "店門口的可頌造型打卡點🥐超吸睛！ 店內的巨型可頌很適合慶生聚會 尺寸是一般可頌的八倍 巧克力🍫跟藍莓🫐醬都很美味 可頌酥香不油膩吃得到千層感👍 飲品也很好喝，…" at bounding box center [42, 182] width 73 height 61
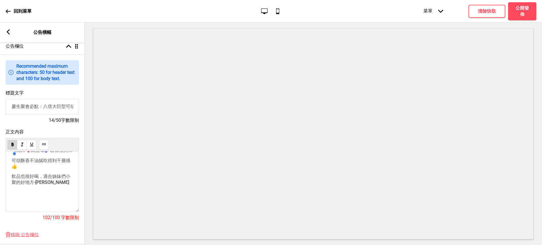
click at [43, 146] on use at bounding box center [44, 144] width 4 height 4
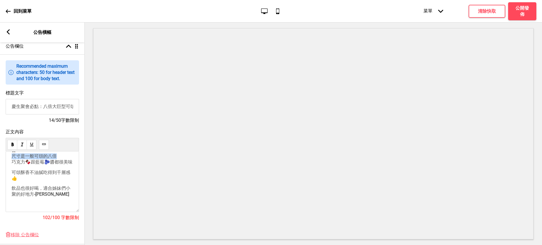
drag, startPoint x: 56, startPoint y: 162, endPoint x: 13, endPoint y: 163, distance: 43.2
click at [13, 163] on span "店門口的可頌造型打卡點🥐超吸睛！ 店內的巨型可頌很適合慶生聚會 尺寸是一般可頌的八倍 巧克力🍫跟藍莓🫐醬都很美味" at bounding box center [42, 147] width 61 height 35
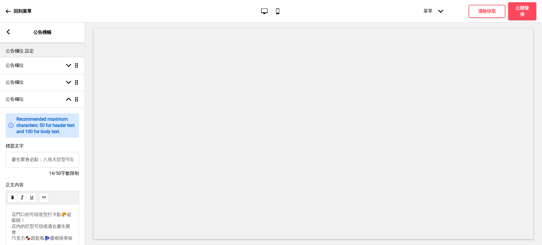
click at [9, 31] on rect at bounding box center [8, 31] width 5 height 5
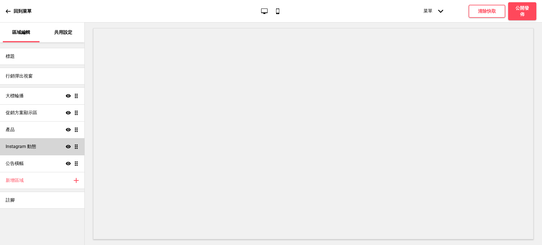
click at [68, 145] on icon at bounding box center [68, 146] width 5 height 3
drag, startPoint x: 56, startPoint y: 31, endPoint x: 55, endPoint y: 37, distance: 5.6
click at [57, 31] on p "共用設定" at bounding box center [63, 32] width 18 height 6
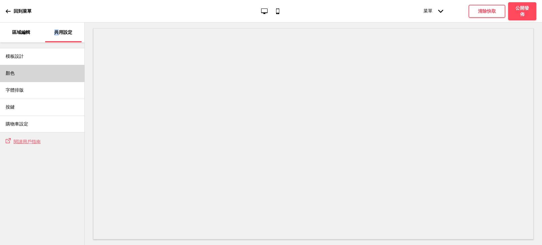
click at [29, 76] on div "顏色" at bounding box center [42, 73] width 84 height 17
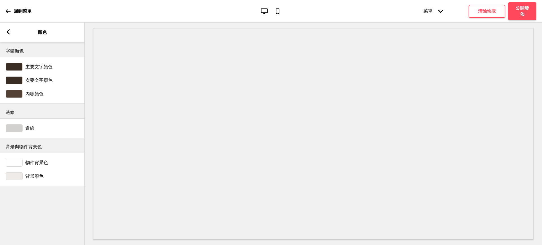
click at [14, 177] on div at bounding box center [14, 176] width 17 height 8
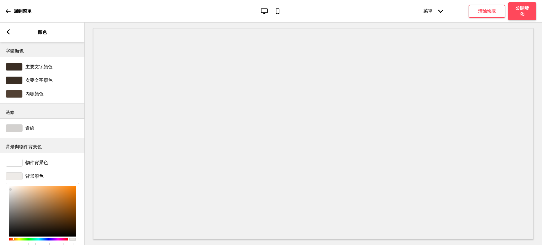
scroll to position [45, 0]
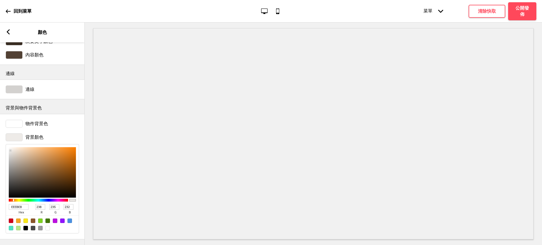
drag, startPoint x: 19, startPoint y: 201, endPoint x: 3, endPoint y: 199, distance: 16.1
click at [3, 199] on div "背景顏色 EEEBE8 hex 238 r 235 g 232 b 100 a" at bounding box center [42, 184] width 85 height 106
click at [10, 33] on rect at bounding box center [8, 31] width 5 height 5
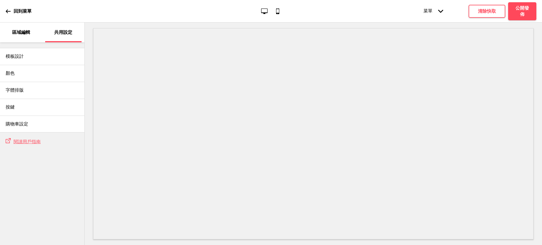
click at [25, 25] on div "區域編輯" at bounding box center [21, 33] width 37 height 20
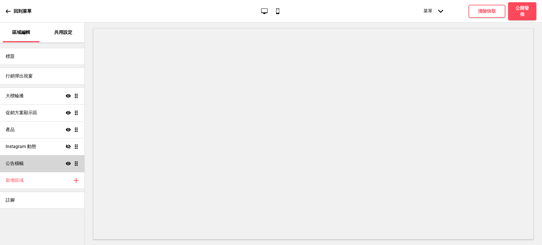
click at [45, 165] on div "公告橫幅 顯示 拖曳" at bounding box center [42, 163] width 84 height 17
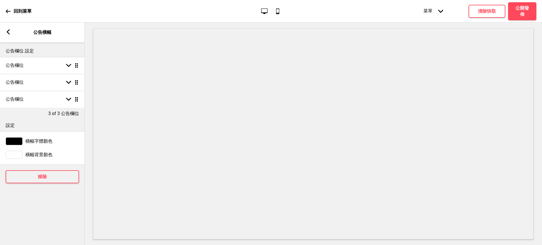
click at [16, 154] on div at bounding box center [14, 155] width 17 height 8
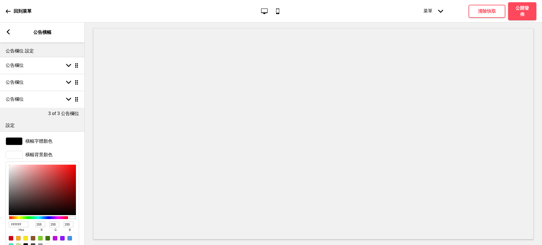
drag, startPoint x: 22, startPoint y: 225, endPoint x: 0, endPoint y: 227, distance: 22.0
click at [0, 227] on div "橫幅背景顏色 FFFFFF hex 255 r 255 g 255 b 100 a" at bounding box center [42, 201] width 85 height 106
paste input "EEEBE8"
type input "EEEBE8"
type input "238"
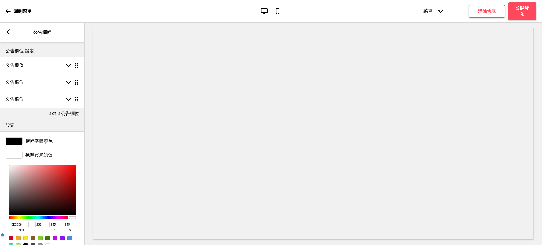
type input "235"
type input "232"
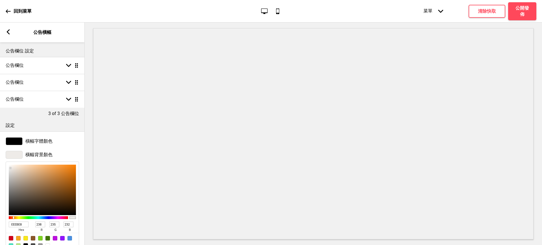
type input "F8F6F4"
type input "248"
type input "246"
type input "244"
type input "F8F6F5"
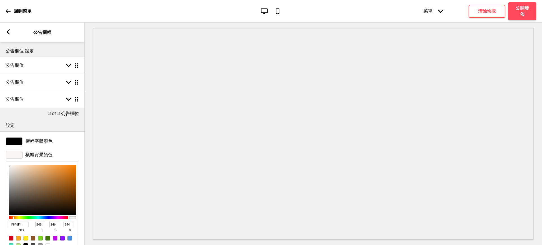
type input "245"
click at [10, 166] on div at bounding box center [42, 190] width 67 height 51
type input "FCFAF9"
type input "252"
type input "250"
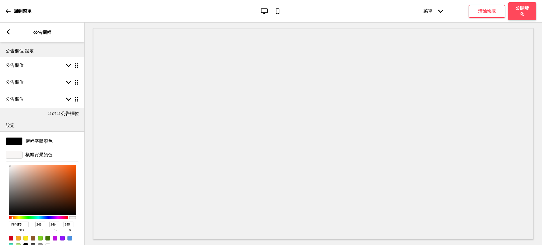
type input "249"
click at [10, 166] on div at bounding box center [9, 166] width 1 height 1
click at [7, 33] on rect at bounding box center [8, 31] width 5 height 5
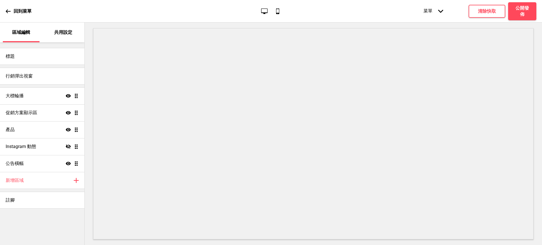
click at [14, 9] on p "回到菜單" at bounding box center [23, 11] width 18 height 6
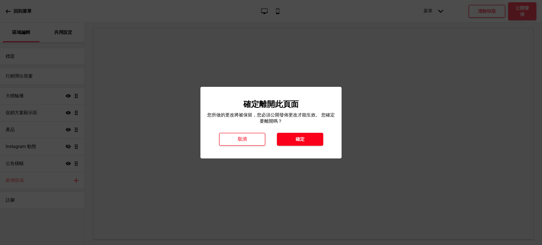
click at [309, 139] on button "確定" at bounding box center [300, 139] width 46 height 13
